Goal: Find contact information: Obtain details needed to contact an individual or organization

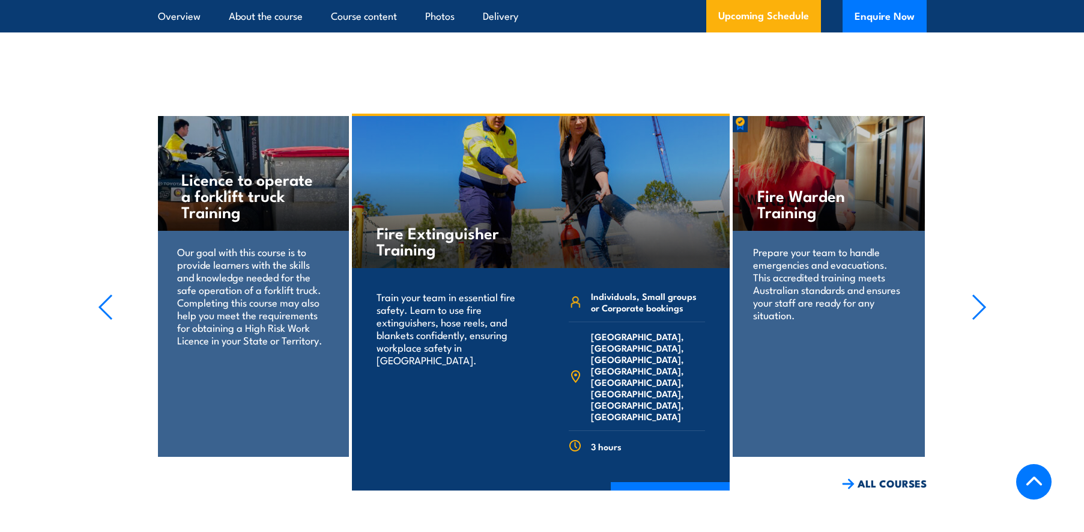
scroll to position [2763, 0]
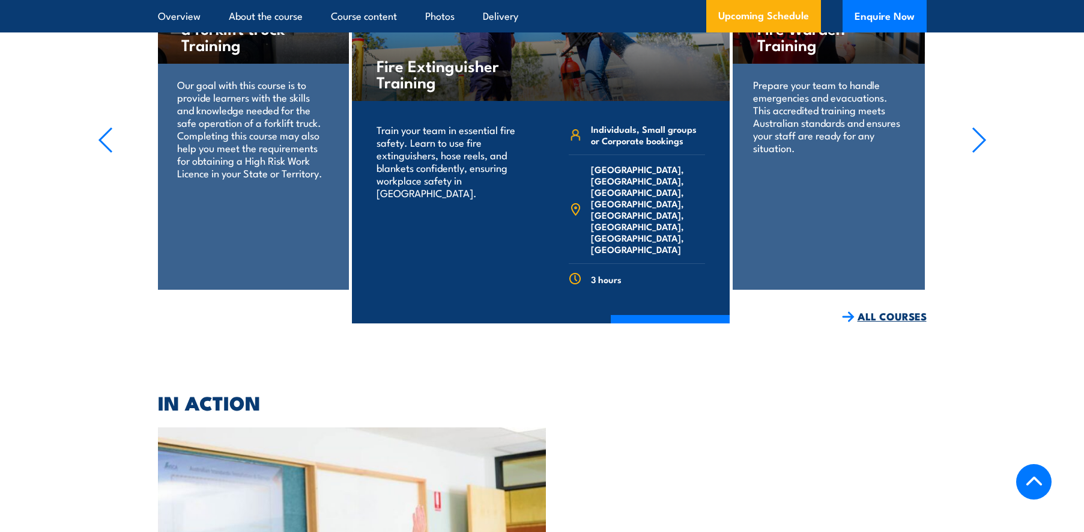
click at [857, 309] on link "ALL COURSES" at bounding box center [884, 316] width 85 height 14
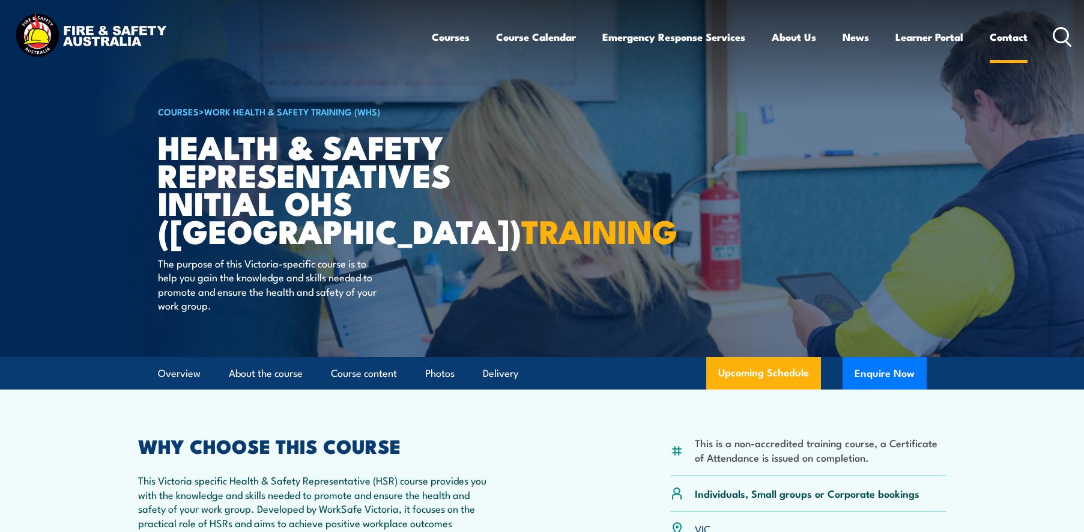
click at [1012, 37] on link "Contact" at bounding box center [1009, 37] width 38 height 32
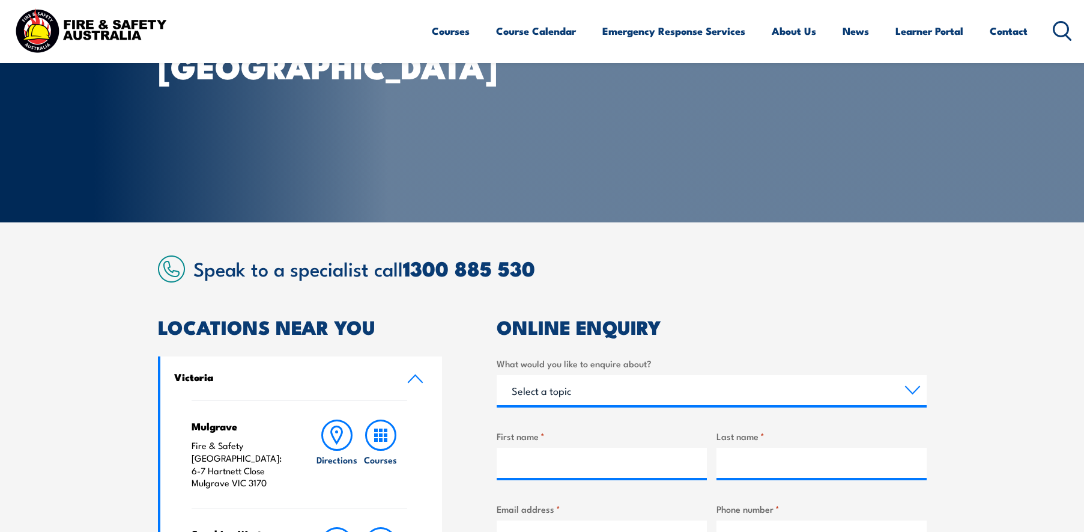
scroll to position [120, 0]
